Goal: Transaction & Acquisition: Purchase product/service

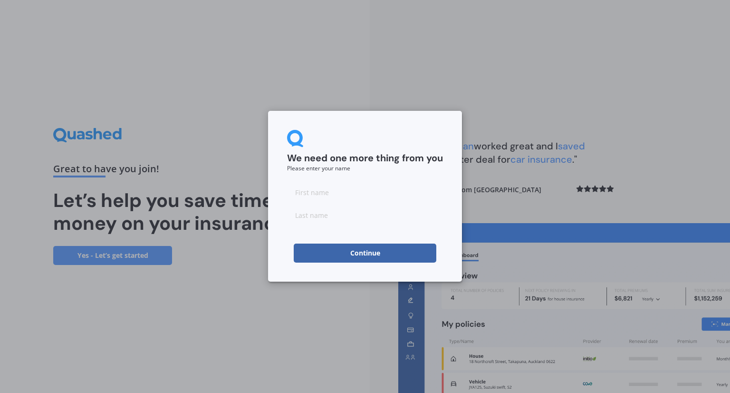
click at [340, 191] on input at bounding box center [365, 192] width 156 height 19
type input "[PERSON_NAME]"
click at [323, 250] on button "Continue" at bounding box center [365, 252] width 143 height 19
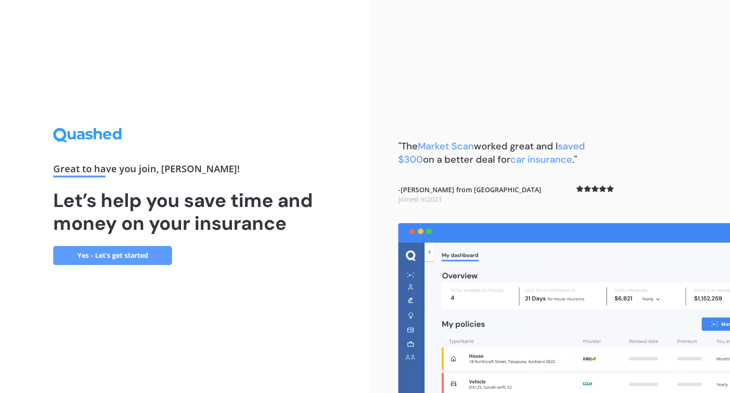
click at [145, 261] on link "Yes - Let’s get started" at bounding box center [112, 255] width 119 height 19
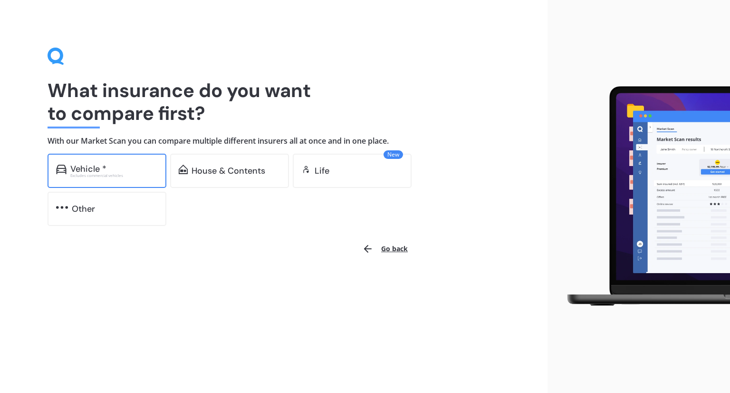
click at [134, 180] on div "Vehicle * Excludes commercial vehicles" at bounding box center [107, 171] width 119 height 34
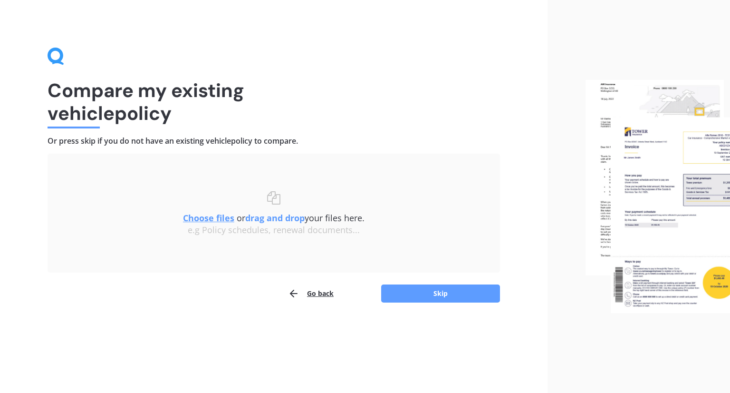
click at [222, 219] on u "Choose files" at bounding box center [208, 217] width 51 height 11
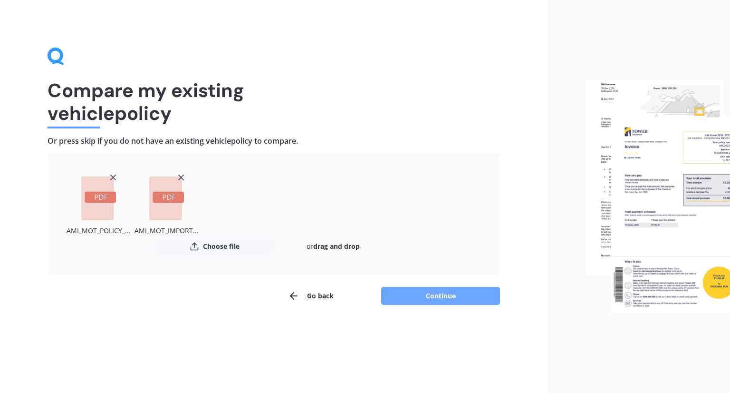
click at [437, 296] on button "Continue" at bounding box center [440, 296] width 119 height 18
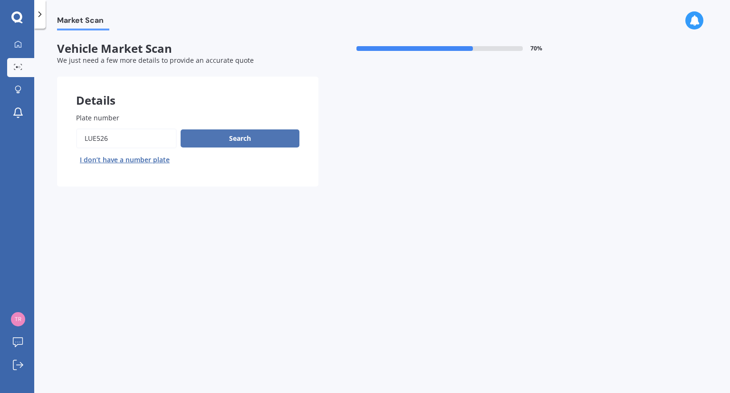
click at [283, 142] on button "Search" at bounding box center [240, 138] width 119 height 18
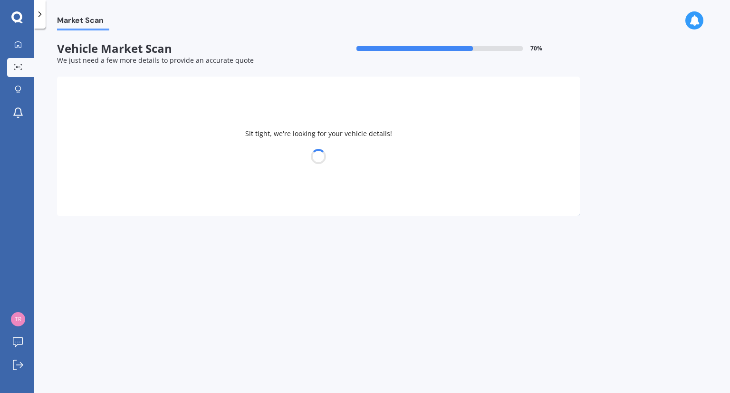
select select "TOYOTA"
select select "AURIS"
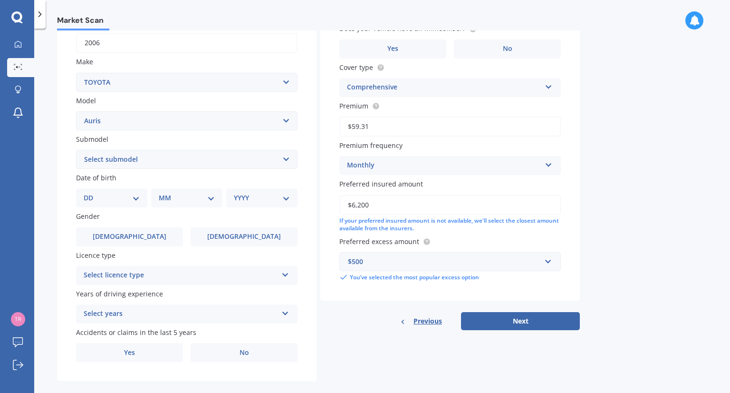
scroll to position [167, 0]
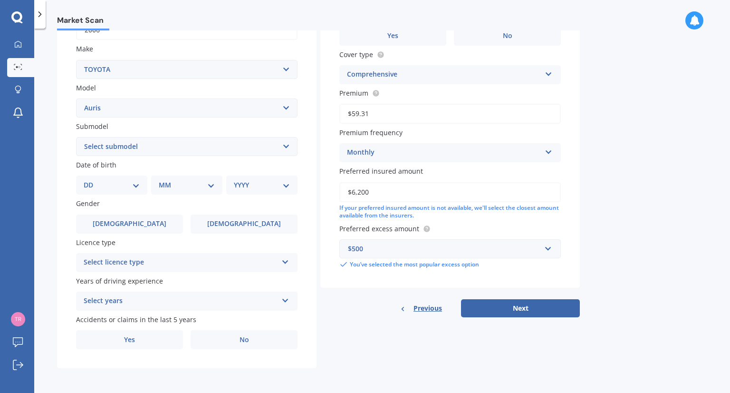
click at [139, 184] on select "DD 01 02 03 04 05 06 07 08 09 10 11 12 13 14 15 16 17 18 19 20 21 22 23 24 25 2…" at bounding box center [112, 185] width 56 height 10
select select "22"
click at [91, 180] on select "DD 01 02 03 04 05 06 07 08 09 10 11 12 13 14 15 16 17 18 19 20 21 22 23 24 25 2…" at bounding box center [112, 185] width 56 height 10
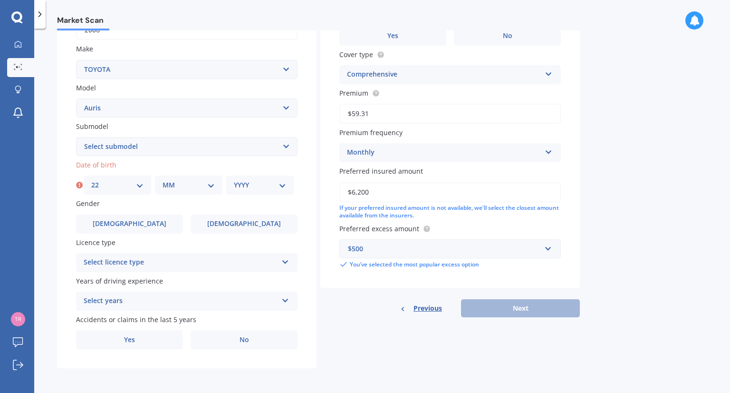
click at [211, 183] on select "MM 01 02 03 04 05 06 07 08 09 10 11 12" at bounding box center [189, 185] width 52 height 10
select select "09"
click at [163, 180] on select "MM 01 02 03 04 05 06 07 08 09 10 11 12" at bounding box center [189, 185] width 52 height 10
click at [284, 185] on select "YYYY 2025 2024 2023 2022 2021 2020 2019 2018 2017 2016 2015 2014 2013 2012 2011…" at bounding box center [260, 185] width 52 height 10
select select "1984"
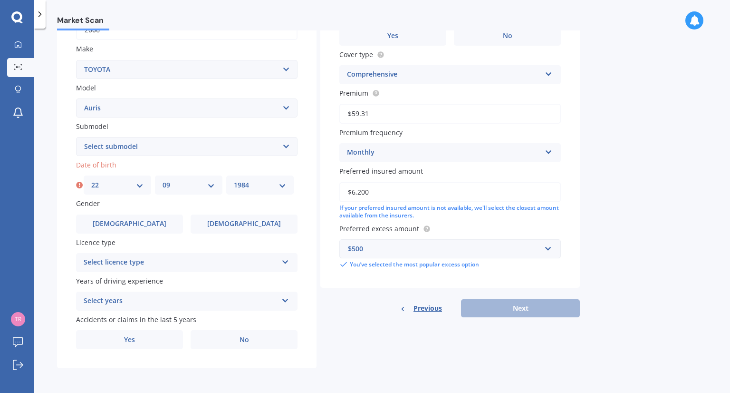
click at [234, 180] on select "YYYY 2025 2024 2023 2022 2021 2020 2019 2018 2017 2016 2015 2014 2013 2012 2011…" at bounding box center [260, 185] width 52 height 10
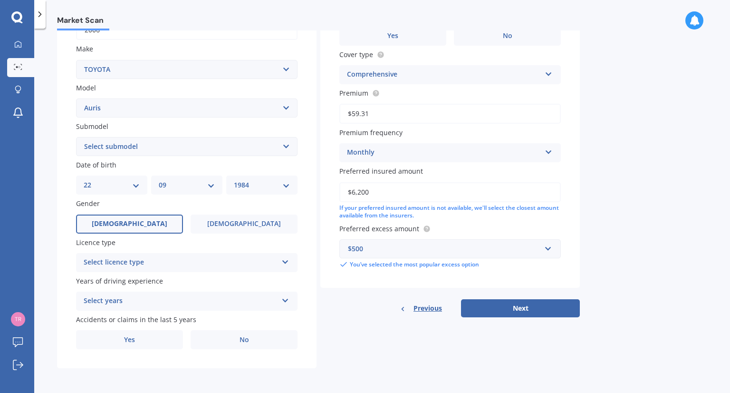
click at [148, 223] on label "[DEMOGRAPHIC_DATA]" at bounding box center [129, 223] width 107 height 19
click at [0, 0] on input "[DEMOGRAPHIC_DATA]" at bounding box center [0, 0] width 0 height 0
click at [169, 267] on div "Select licence type" at bounding box center [181, 262] width 194 height 11
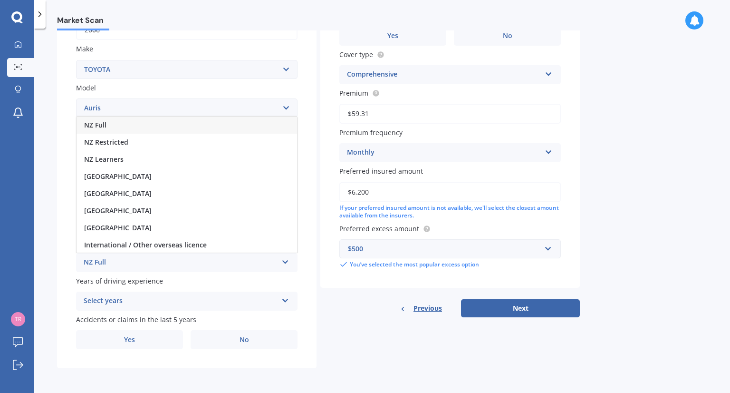
click at [157, 121] on div "NZ Full" at bounding box center [187, 124] width 221 height 17
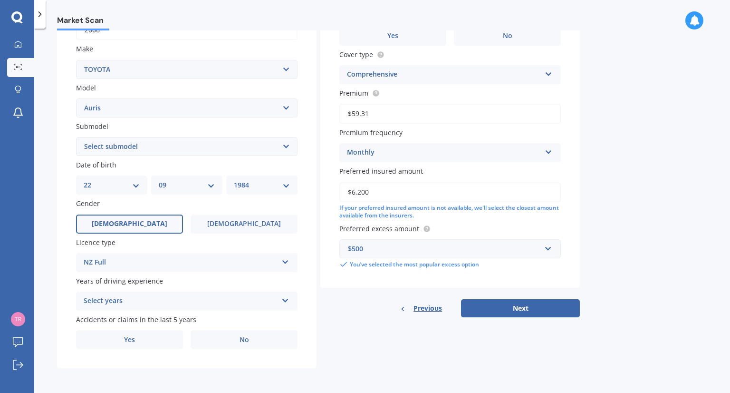
click at [163, 296] on div "Select years" at bounding box center [181, 300] width 194 height 11
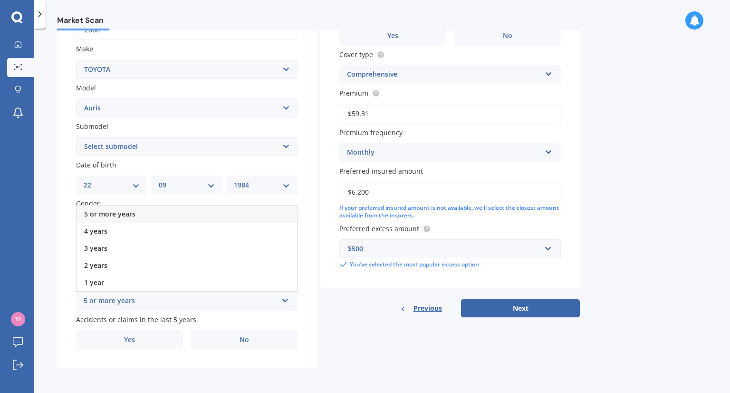
click at [173, 219] on div "5 or more years" at bounding box center [187, 213] width 221 height 17
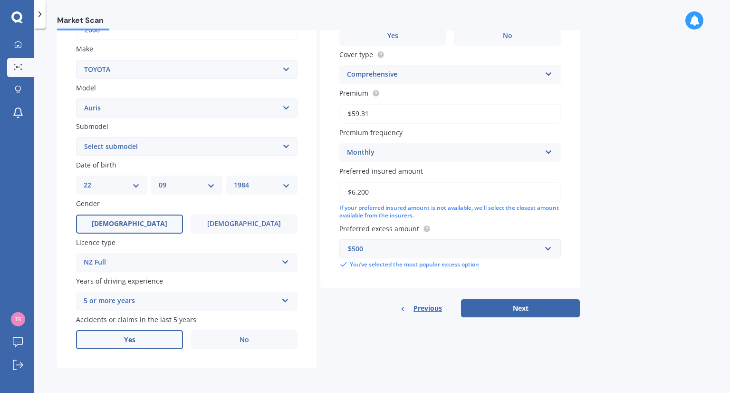
click at [129, 338] on span "Yes" at bounding box center [129, 340] width 11 height 8
click at [0, 0] on input "Yes" at bounding box center [0, 0] width 0 height 0
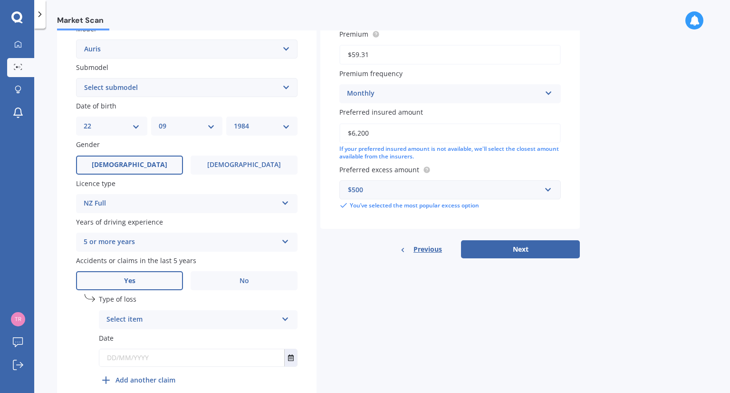
scroll to position [270, 0]
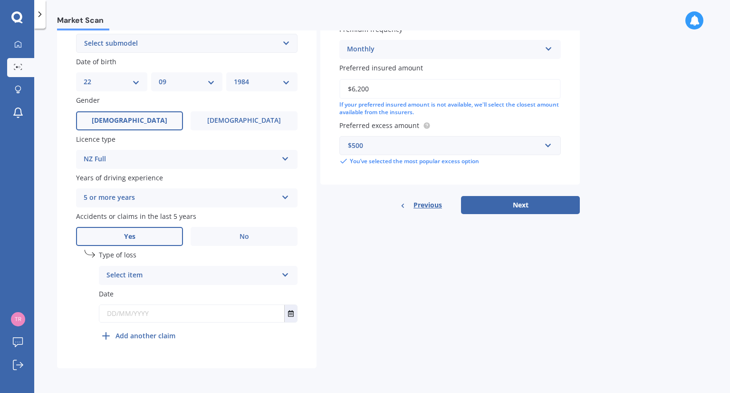
click at [287, 273] on icon at bounding box center [285, 273] width 8 height 7
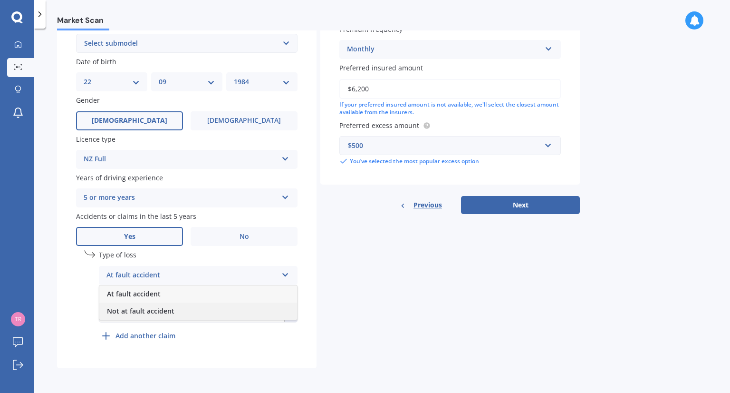
click at [180, 309] on div "Not at fault accident" at bounding box center [198, 310] width 198 height 17
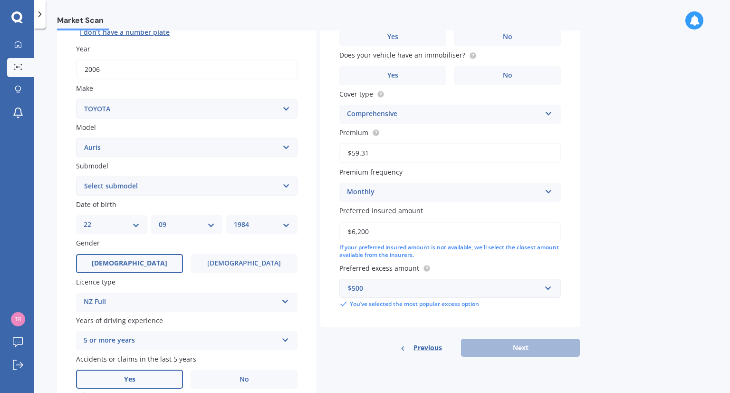
scroll to position [0, 0]
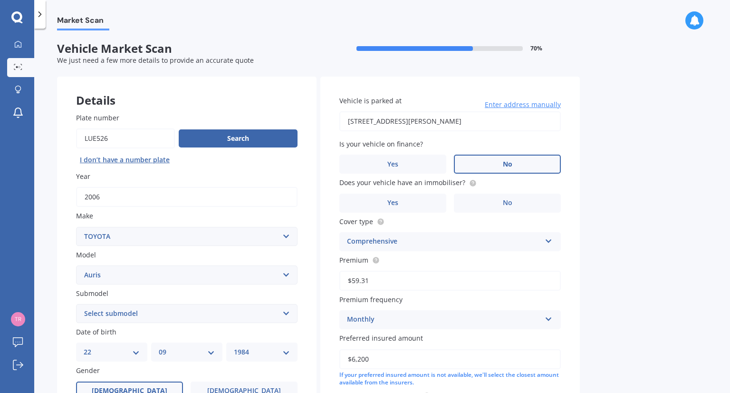
click at [524, 160] on label "No" at bounding box center [507, 163] width 107 height 19
click at [0, 0] on input "No" at bounding box center [0, 0] width 0 height 0
click at [512, 206] on label "No" at bounding box center [507, 202] width 107 height 19
click at [0, 0] on input "No" at bounding box center [0, 0] width 0 height 0
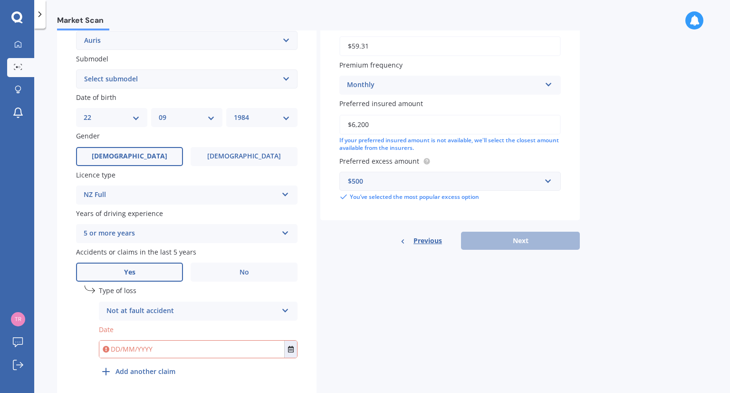
scroll to position [238, 0]
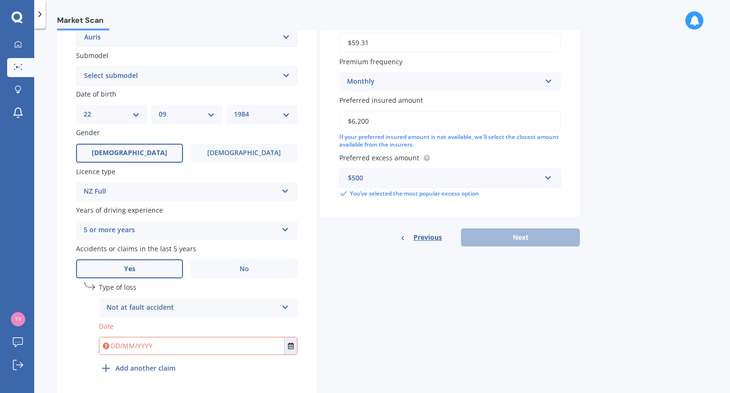
click at [426, 125] on input "$6,200" at bounding box center [450, 121] width 222 height 20
type input "$7,000"
click at [638, 172] on div "Market Scan Vehicle Market Scan 70 % We just need a few more details to provide…" at bounding box center [382, 212] width 696 height 364
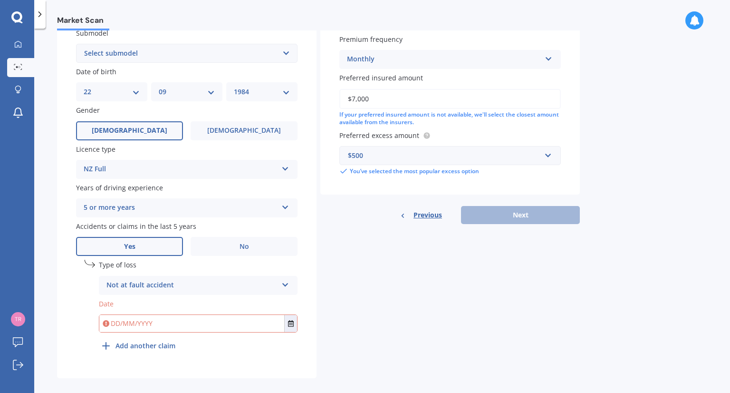
scroll to position [270, 0]
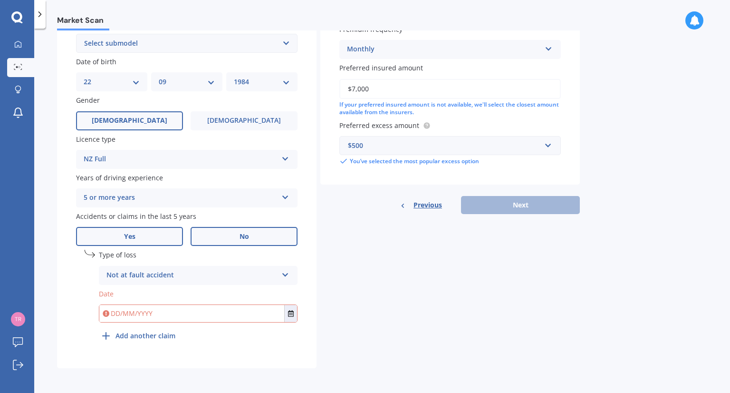
click at [270, 242] on label "No" at bounding box center [244, 236] width 107 height 19
click at [0, 0] on input "No" at bounding box center [0, 0] width 0 height 0
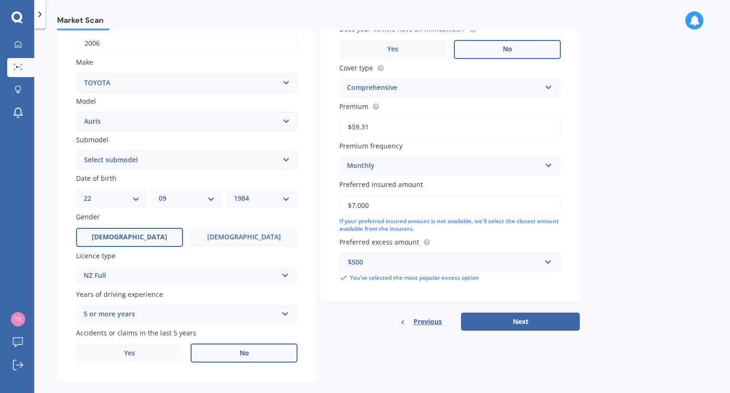
scroll to position [167, 0]
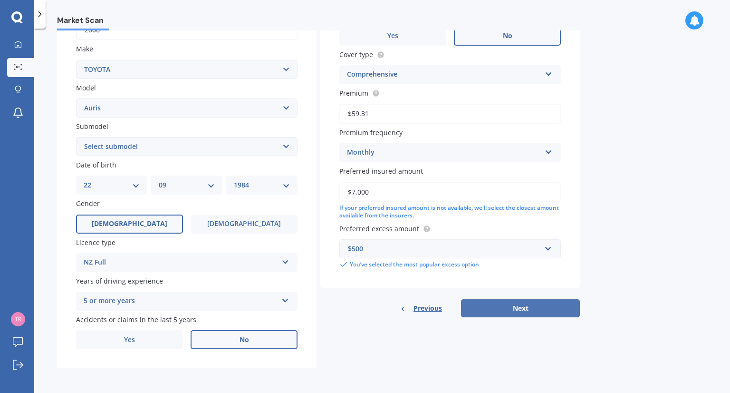
click at [531, 313] on button "Next" at bounding box center [520, 308] width 119 height 18
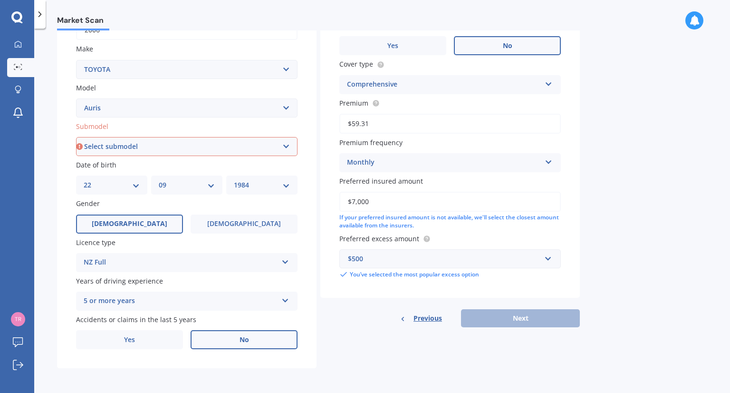
click at [122, 145] on select "Select submodel (All)" at bounding box center [187, 146] width 222 height 19
select select "(ALL)"
click at [76, 137] on select "Select submodel (All)" at bounding box center [187, 146] width 222 height 19
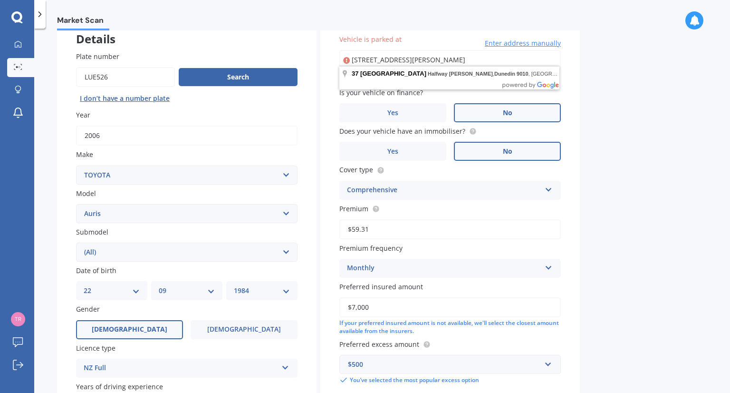
scroll to position [0, 0]
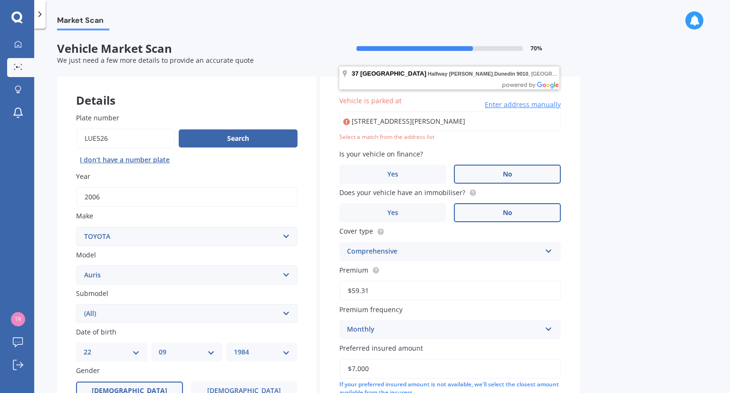
click at [525, 119] on input "[STREET_ADDRESS][PERSON_NAME]" at bounding box center [450, 121] width 222 height 20
type input "[STREET_ADDRESS][PERSON_NAME]"
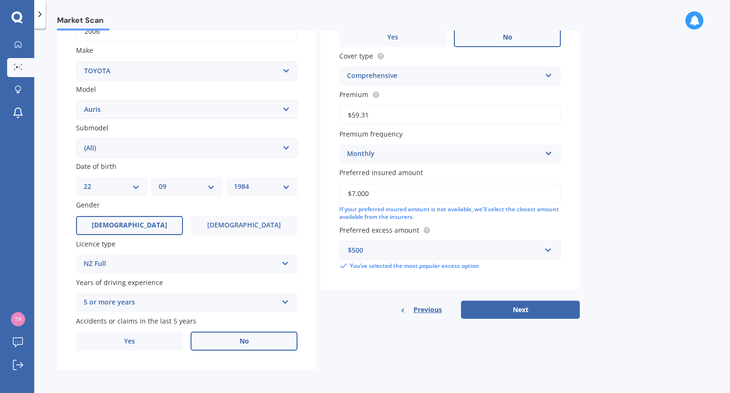
scroll to position [167, 0]
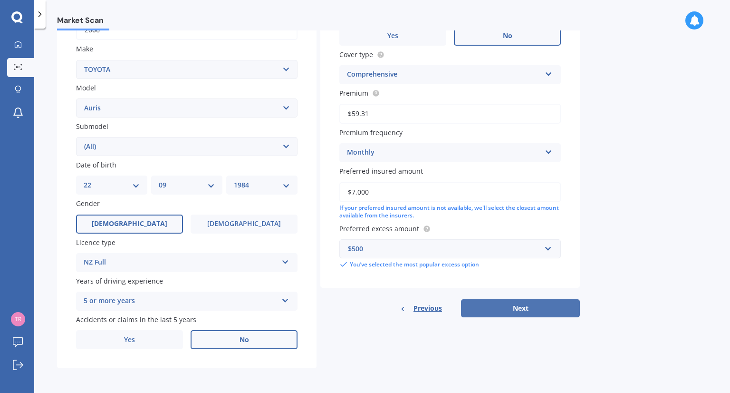
click at [515, 308] on button "Next" at bounding box center [520, 308] width 119 height 18
select select "22"
select select "09"
select select "1984"
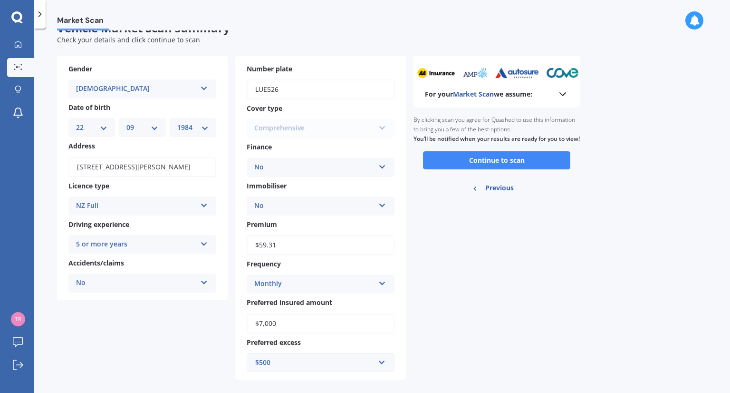
scroll to position [31, 0]
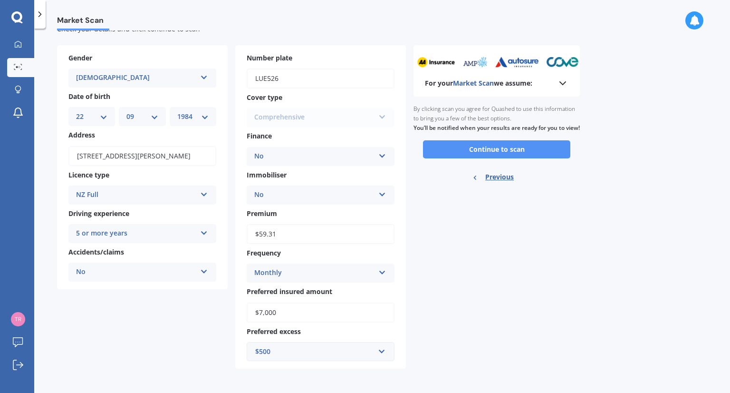
click at [508, 158] on button "Continue to scan" at bounding box center [496, 149] width 147 height 18
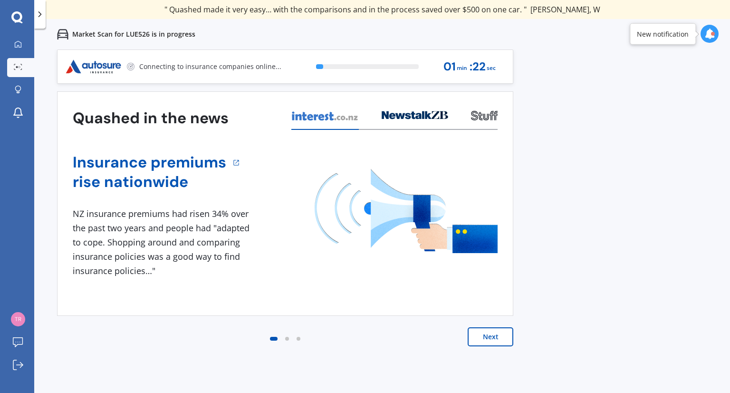
click at [488, 335] on button "Next" at bounding box center [491, 336] width 46 height 19
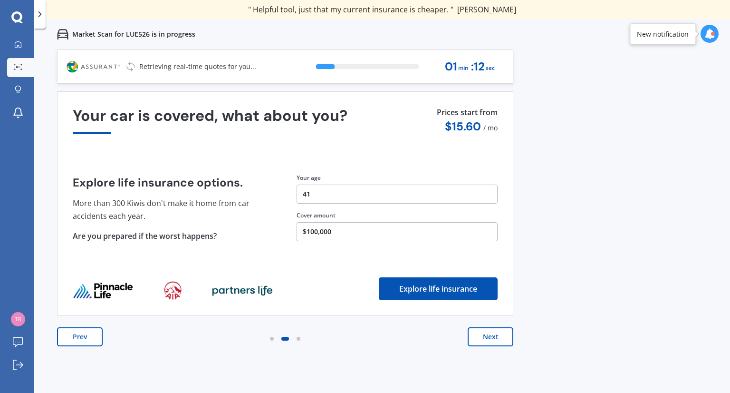
click at [490, 335] on button "Next" at bounding box center [491, 336] width 46 height 19
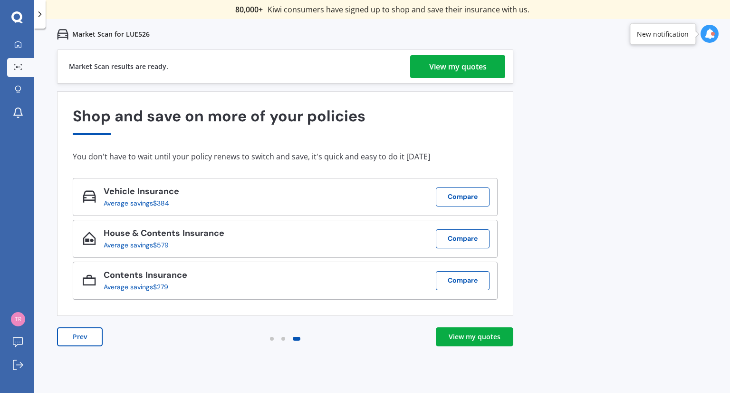
click at [476, 337] on div "View my quotes" at bounding box center [475, 337] width 52 height 10
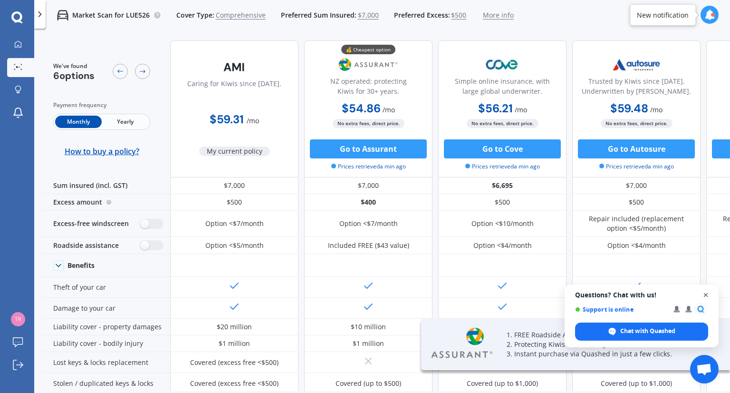
click at [707, 295] on span "Close chat" at bounding box center [706, 295] width 12 height 12
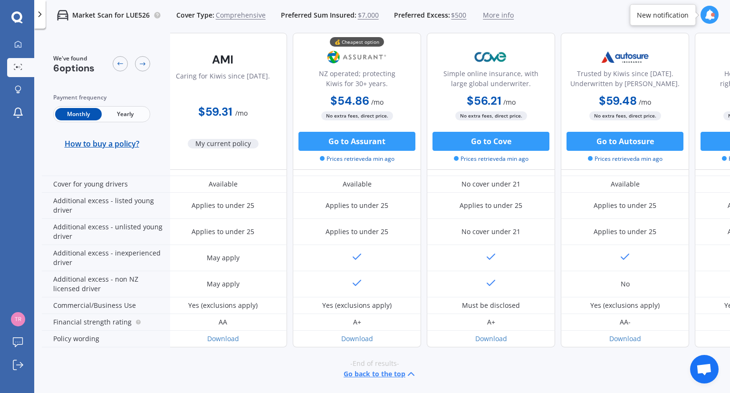
scroll to position [472, 11]
